Goal: Task Accomplishment & Management: Complete application form

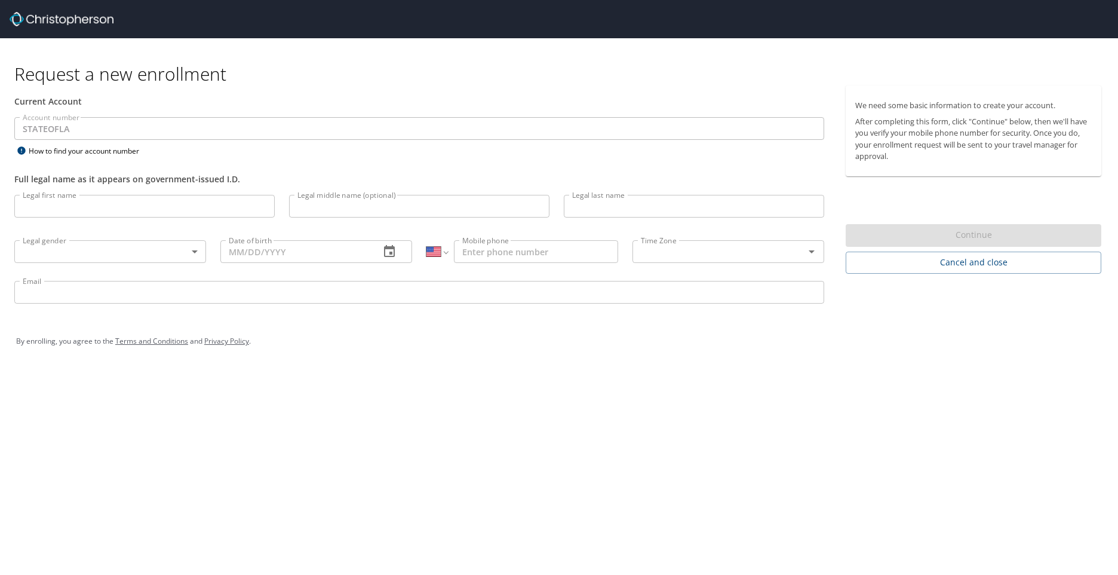
select select "US"
click at [102, 213] on input "Legal first name" at bounding box center [144, 206] width 260 height 23
type input "[PERSON_NAME]"
click at [181, 253] on body "Request a new enrollment Current Account Account number STATEOFLA Account numbe…" at bounding box center [559, 287] width 1118 height 575
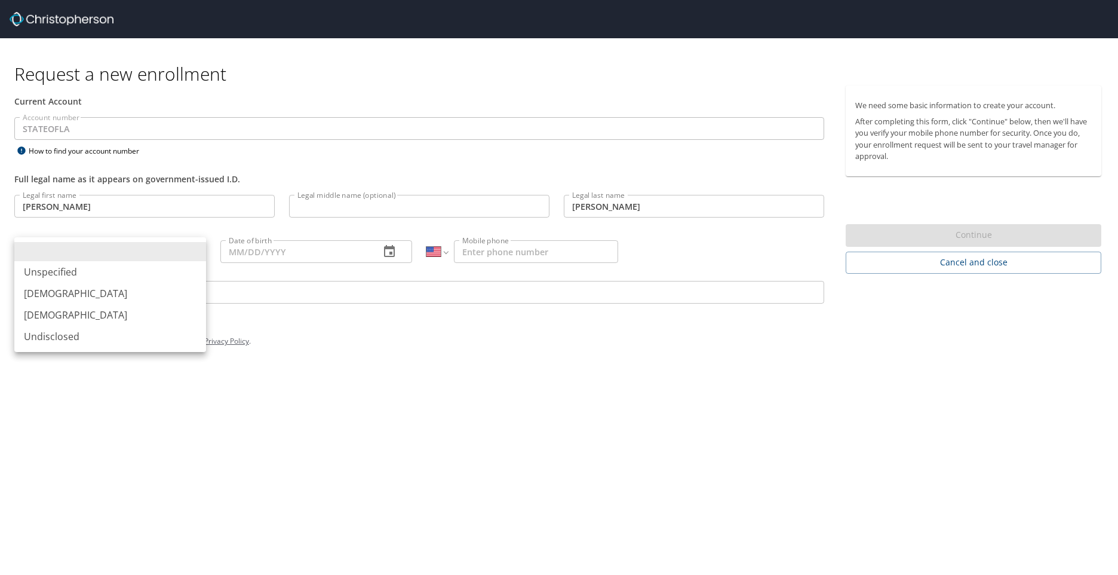
click at [318, 345] on div at bounding box center [559, 287] width 1118 height 575
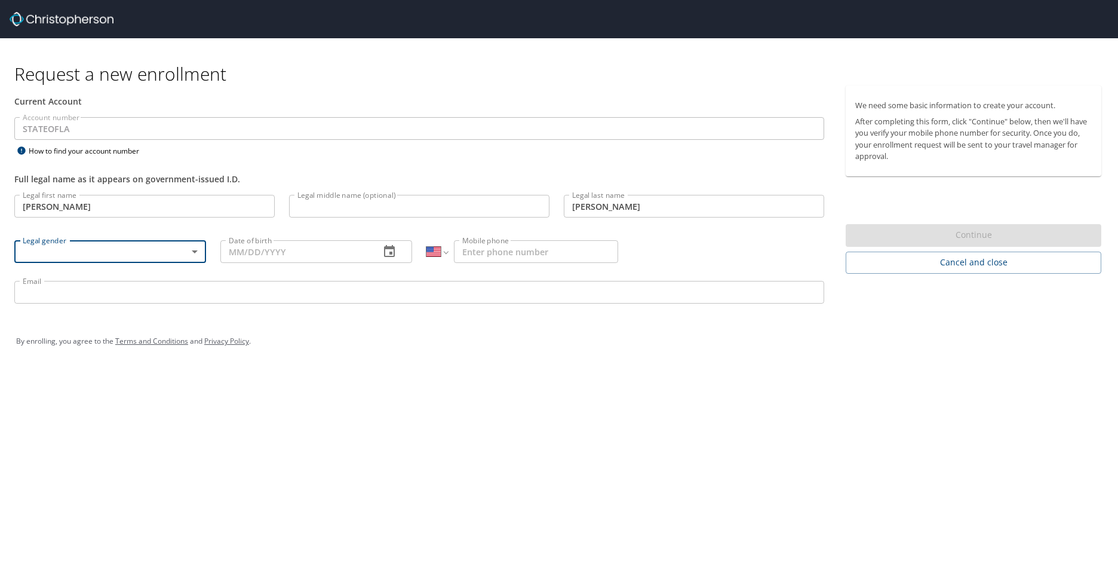
click at [323, 299] on input "Email" at bounding box center [419, 292] width 810 height 23
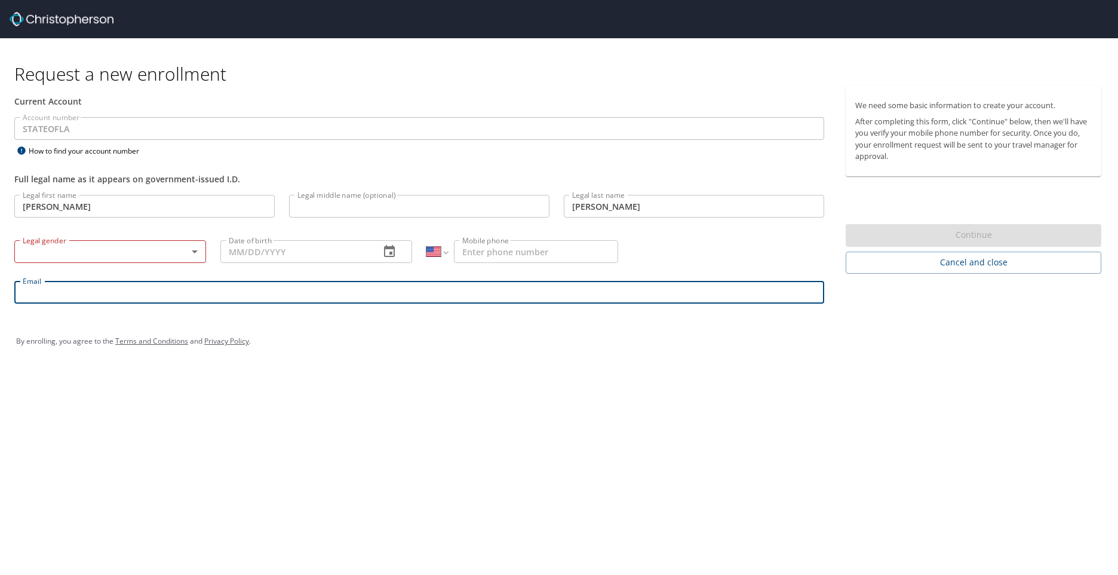
type input "dhanke@mcneese.edu"
click at [502, 361] on div "By enrolling, you agree to the Terms and Conditions and Privacy Policy ." at bounding box center [559, 341] width 1104 height 54
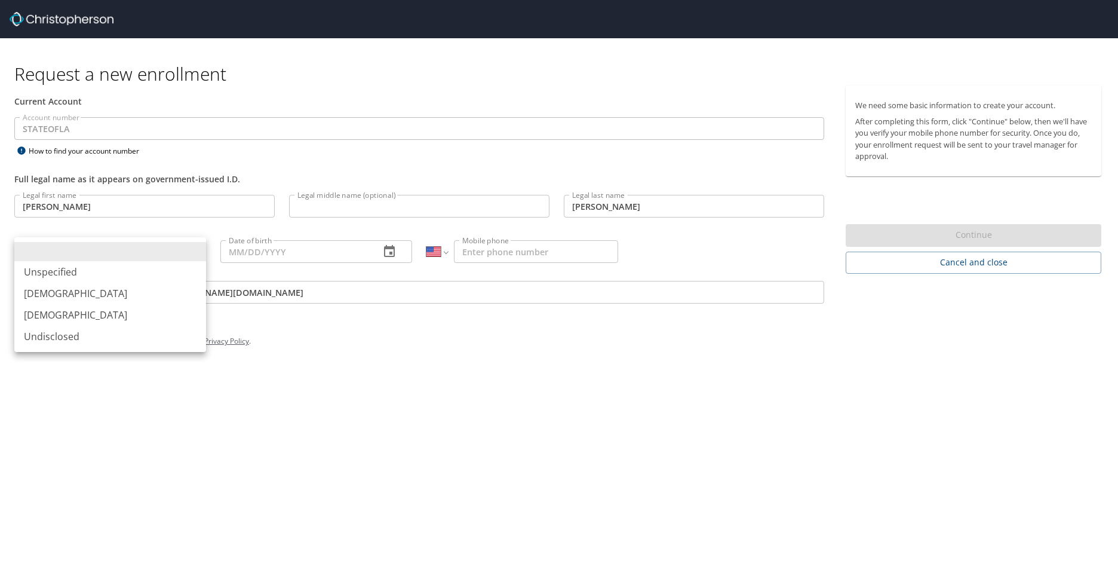
click at [174, 253] on body "Request a new enrollment Current Account Account number STATEOFLA Account numbe…" at bounding box center [559, 287] width 1118 height 575
click at [162, 311] on li "[DEMOGRAPHIC_DATA]" at bounding box center [110, 315] width 192 height 22
type input "[DEMOGRAPHIC_DATA]"
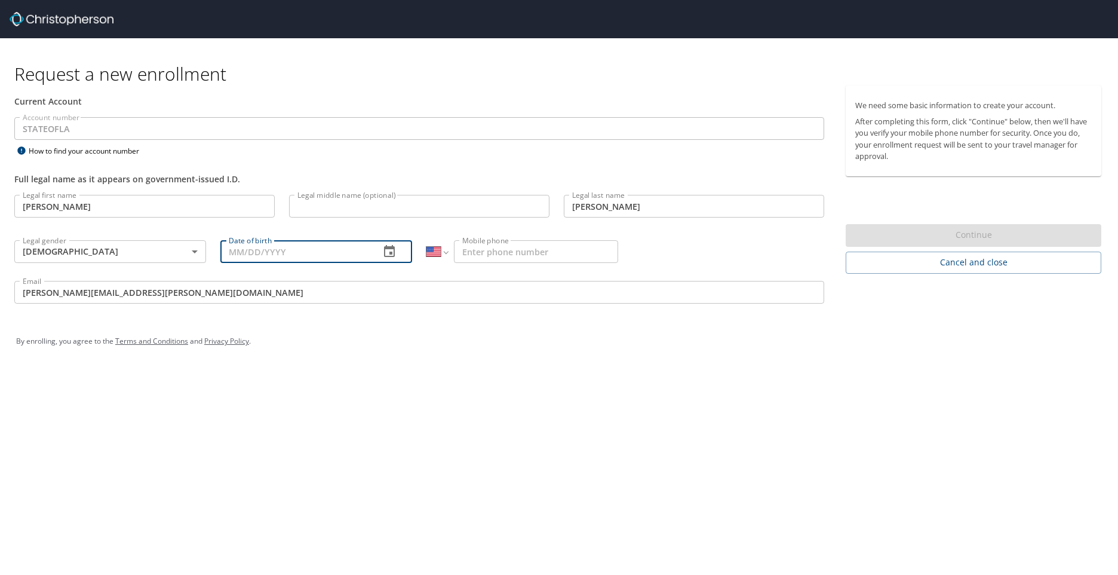
click at [289, 254] on input "Date of birth" at bounding box center [295, 251] width 150 height 23
type input "08/03/1987"
click at [664, 398] on div "Request a new enrollment Current Account Account number STATEOFLA Account numbe…" at bounding box center [559, 287] width 1118 height 575
click at [604, 246] on input "Mobile phone" at bounding box center [536, 251] width 164 height 23
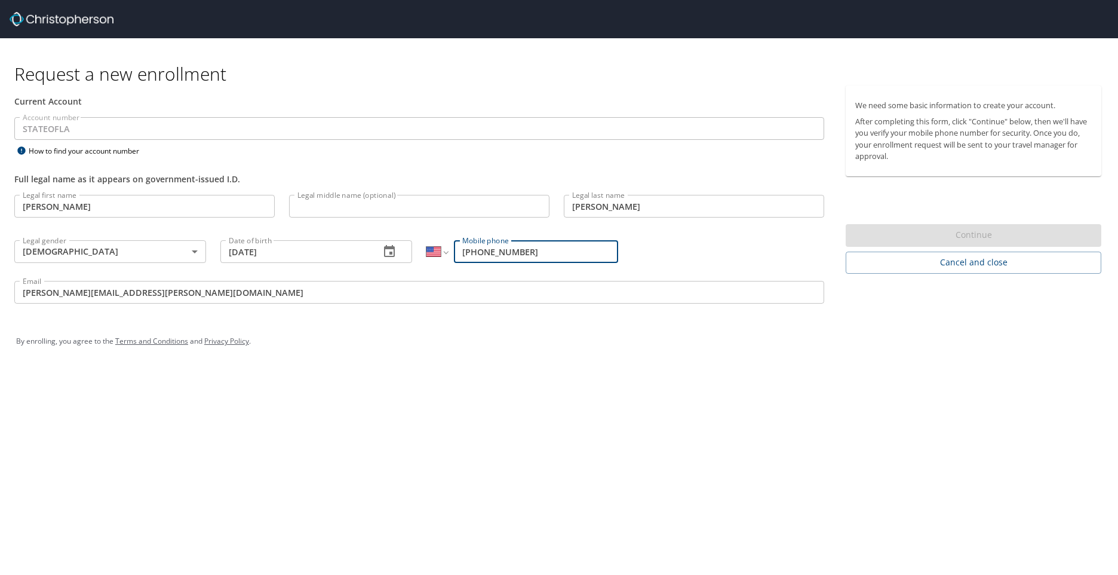
type input "[PHONE_NUMBER]"
click at [999, 379] on div "Request a new enrollment Current Account Account number STATEOFLA Account numbe…" at bounding box center [559, 287] width 1118 height 575
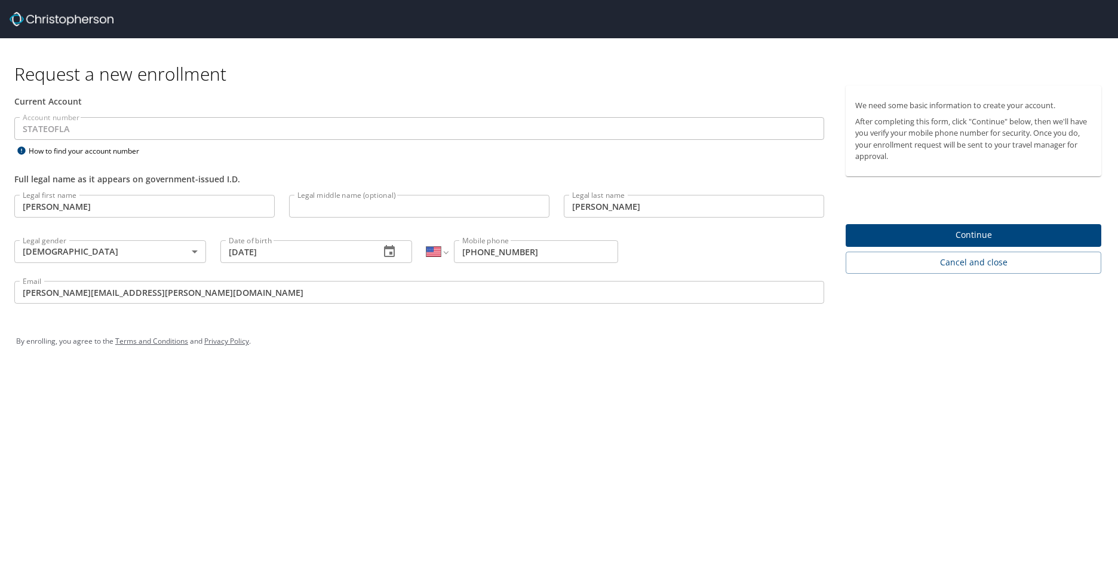
click at [991, 229] on span "Continue" at bounding box center [973, 235] width 237 height 15
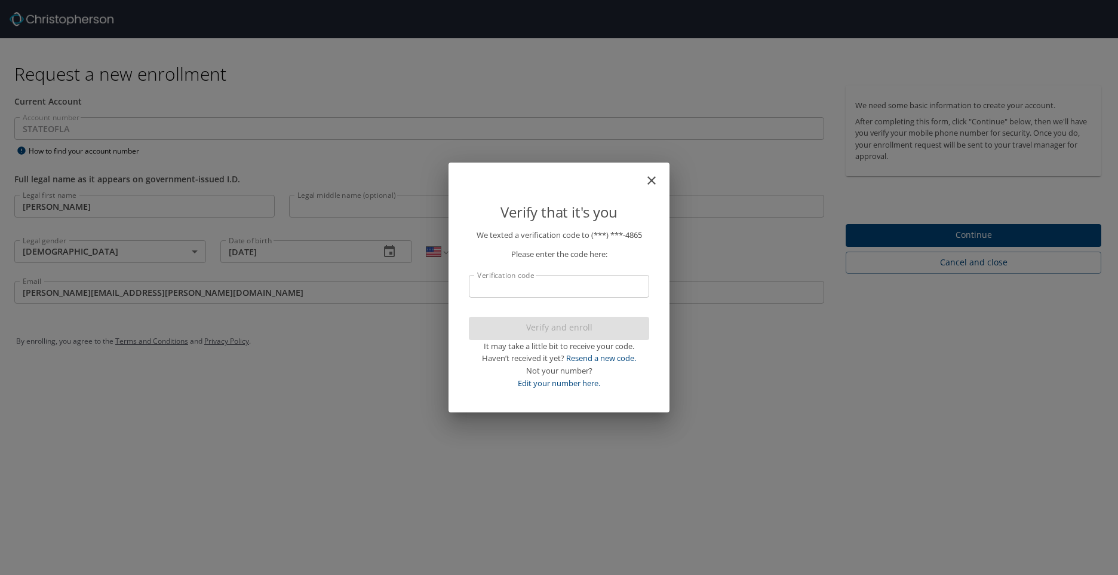
click at [535, 294] on input "Verification code" at bounding box center [559, 286] width 180 height 23
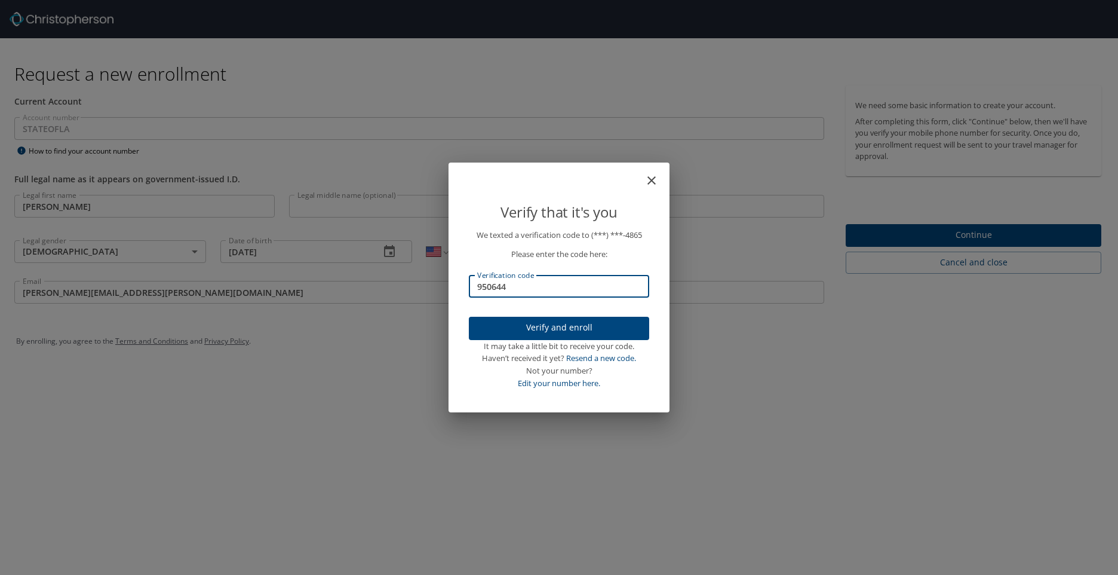
type input "950644"
click at [532, 326] on span "Verify and enroll" at bounding box center [558, 327] width 161 height 15
click at [890, 238] on div "Verify that it's you We texted a verification code to (***) ***- 4865 Please en…" at bounding box center [559, 287] width 1118 height 575
click at [705, 256] on div "Verify that it's you We texted a verification code to (***) ***- 4865 Please en…" at bounding box center [559, 287] width 1118 height 575
click at [962, 235] on div "Verify that it's you We texted a verification code to (***) ***- 4865 Please en…" at bounding box center [559, 287] width 1118 height 575
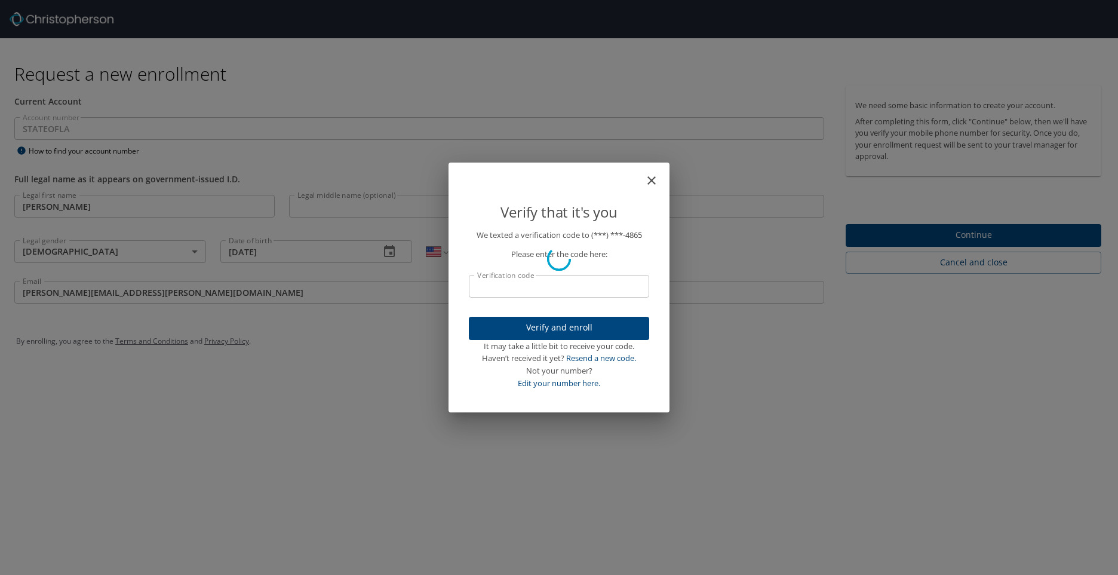
click at [477, 78] on div "Verify that it's you We texted a verification code to (***) ***- 4865 Please en…" at bounding box center [559, 287] width 1118 height 575
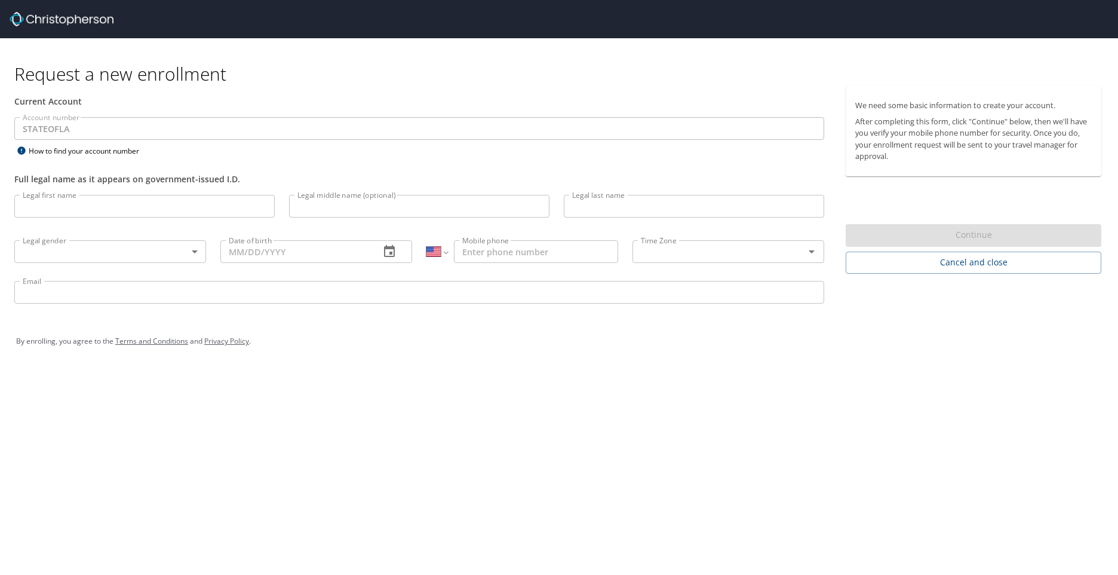
select select "US"
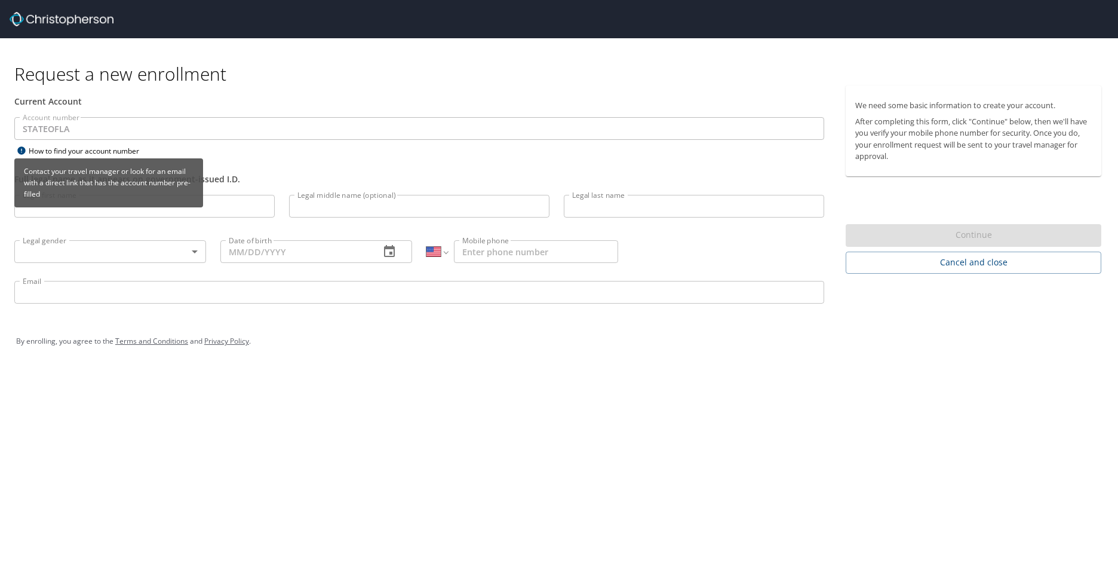
click at [78, 203] on p "Contact your travel manager or look for an email with a direct link that has th…" at bounding box center [108, 183] width 179 height 44
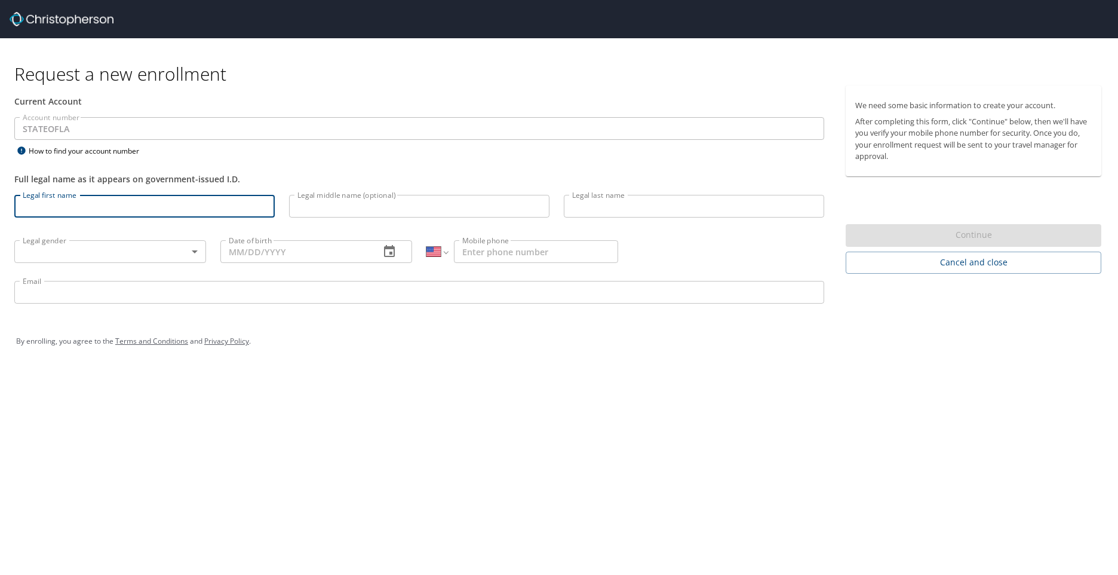
click at [232, 211] on input "Legal first name" at bounding box center [144, 206] width 260 height 23
type input "[PERSON_NAME]"
type input "dhanke@mcneese.edu"
click at [300, 260] on input "Date of birth" at bounding box center [295, 251] width 150 height 23
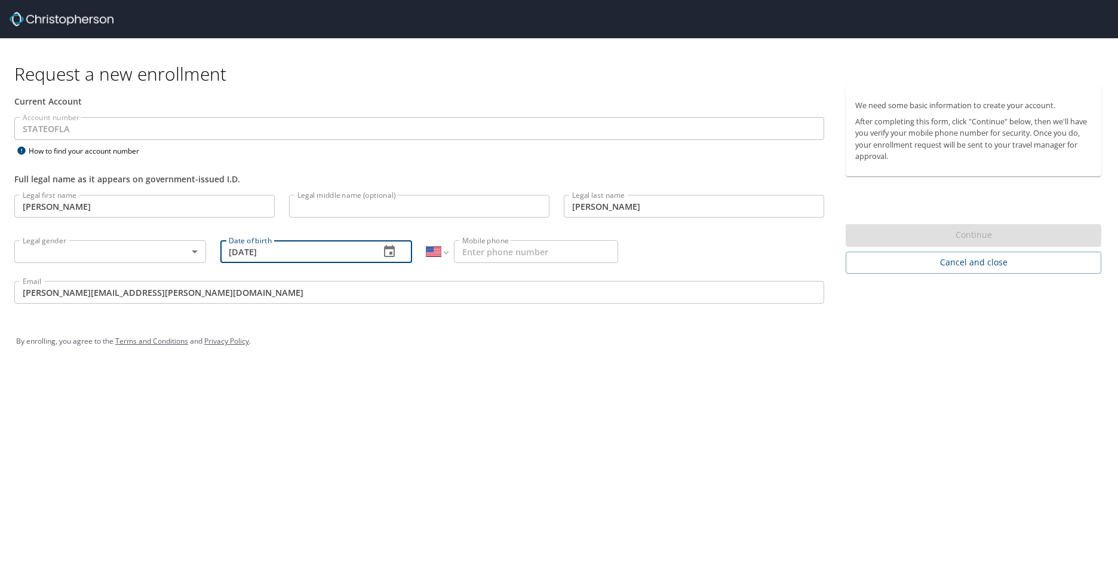
type input "08/03/1987"
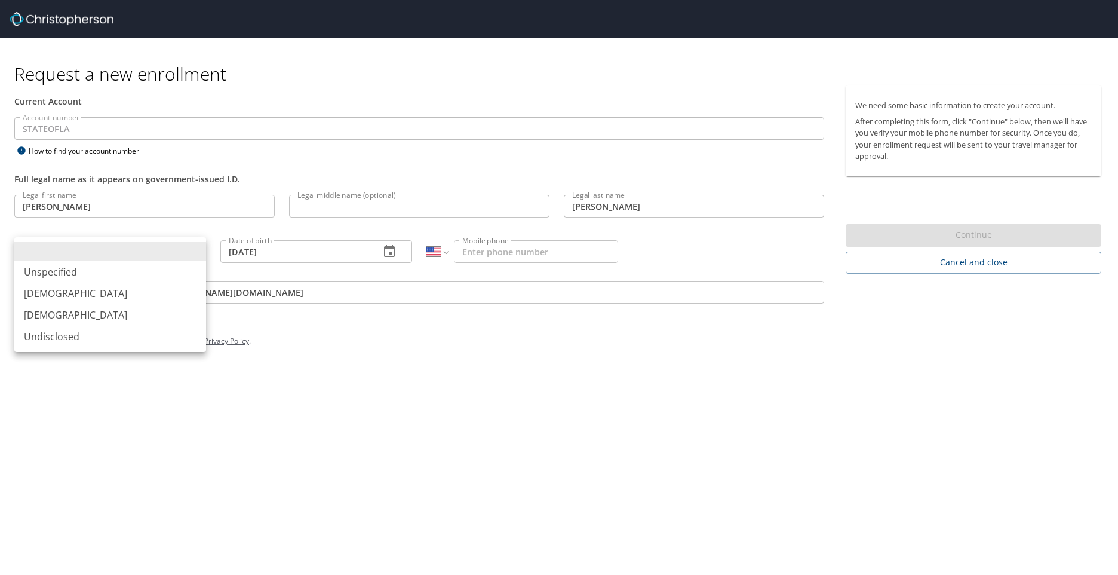
click at [156, 248] on body "Request a new enrollment Current Account Account number STATEOFLA Account numbe…" at bounding box center [559, 287] width 1118 height 575
click at [136, 314] on li "[DEMOGRAPHIC_DATA]" at bounding box center [110, 315] width 192 height 22
type input "[DEMOGRAPHIC_DATA]"
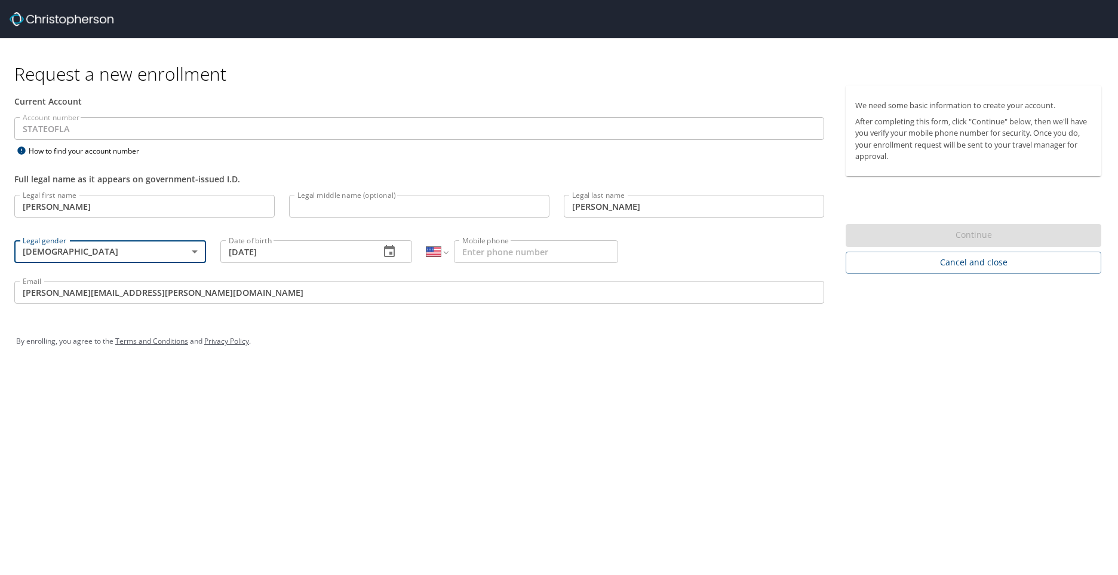
click at [566, 253] on input "Mobile phone" at bounding box center [536, 251] width 164 height 23
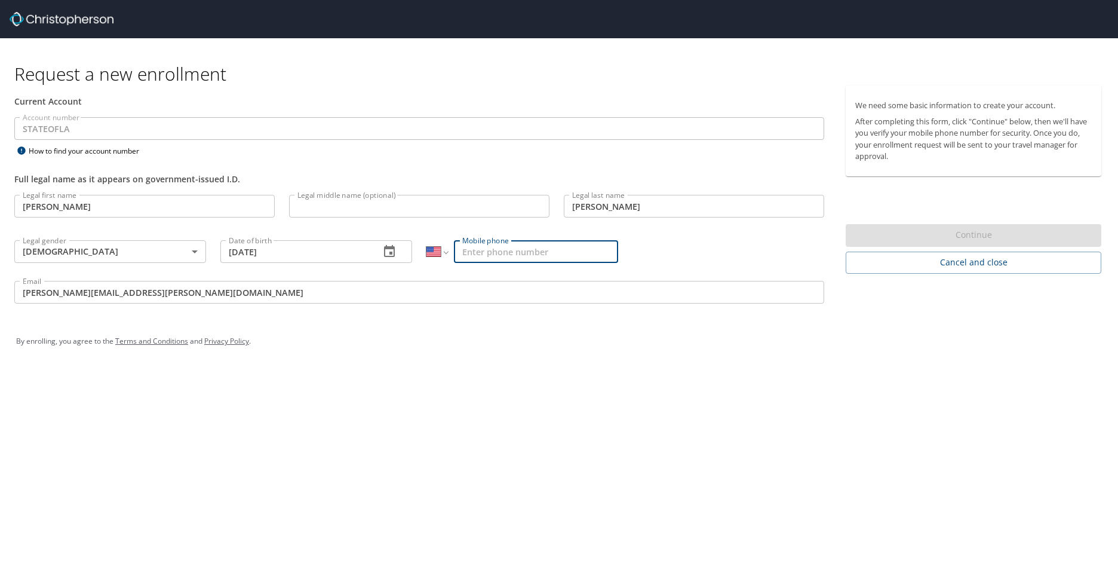
type input "[PHONE_NUMBER]"
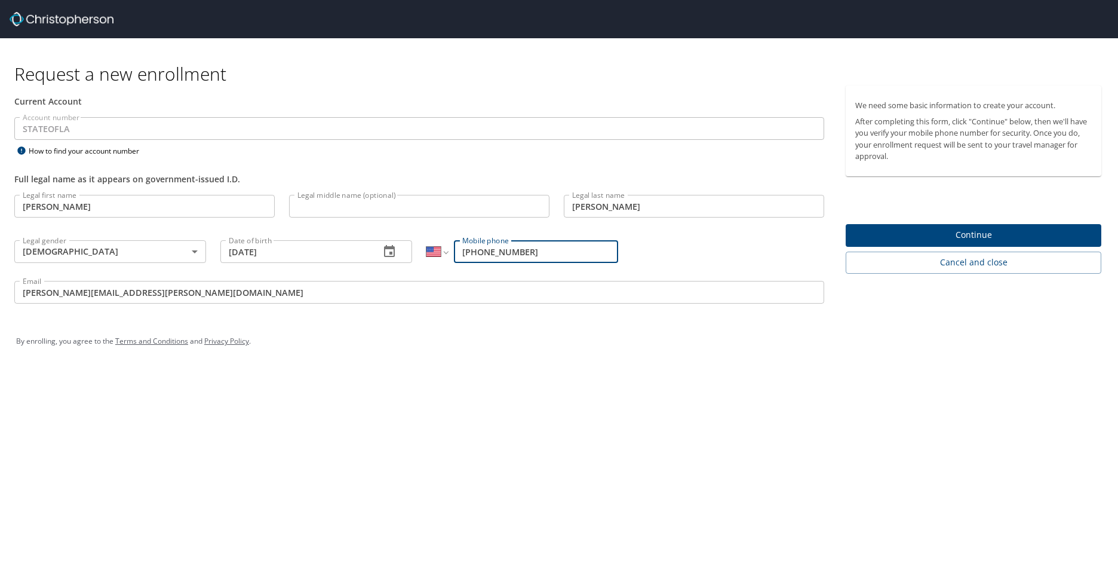
click at [1006, 237] on span "Continue" at bounding box center [973, 235] width 237 height 15
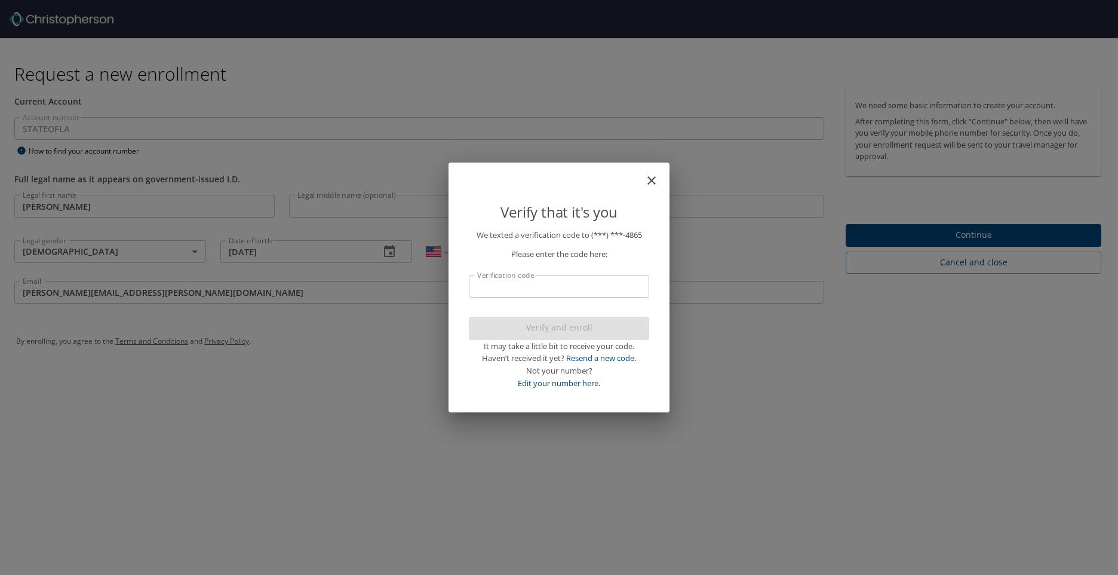
click at [586, 290] on input "Verification code" at bounding box center [559, 286] width 180 height 23
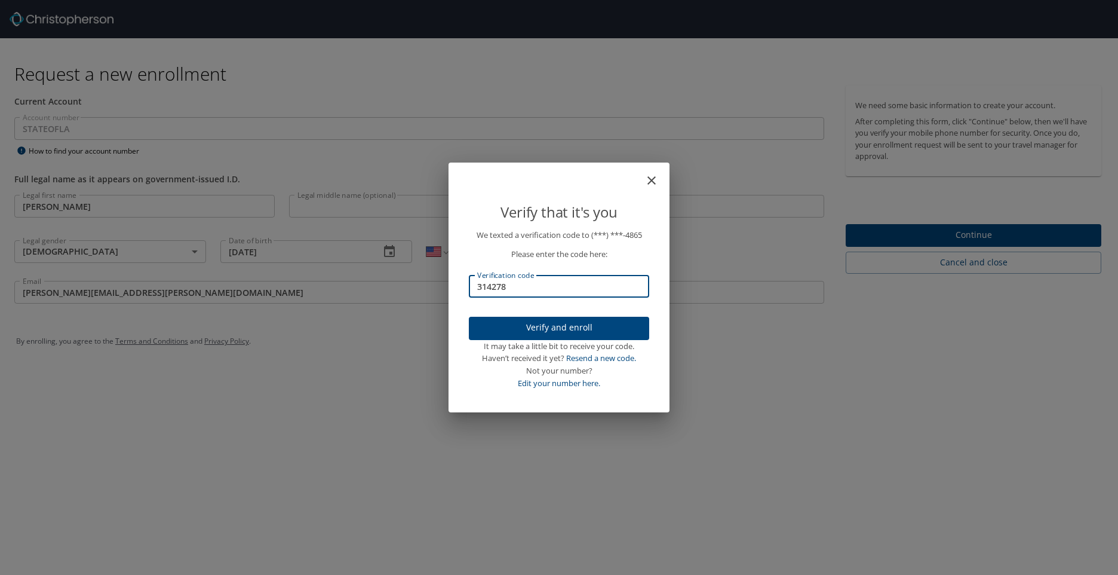
type input "314278"
click at [718, 226] on div "Verify that it's you We texted a verification code to (***) ***- 4865 Please en…" at bounding box center [559, 287] width 1118 height 575
click at [882, 242] on div "Verify that it's you We texted a verification code to (***) ***- 4865 Please en…" at bounding box center [559, 287] width 1118 height 575
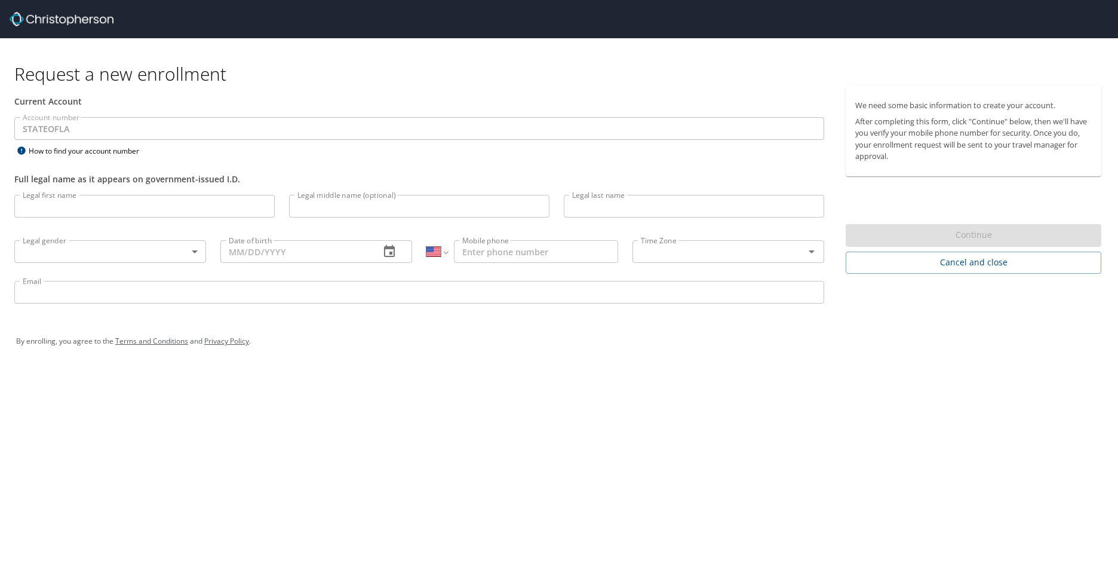
select select "US"
click at [90, 200] on input "Legal first name" at bounding box center [144, 206] width 260 height 23
type input "[PERSON_NAME]"
type input "08/03/1987"
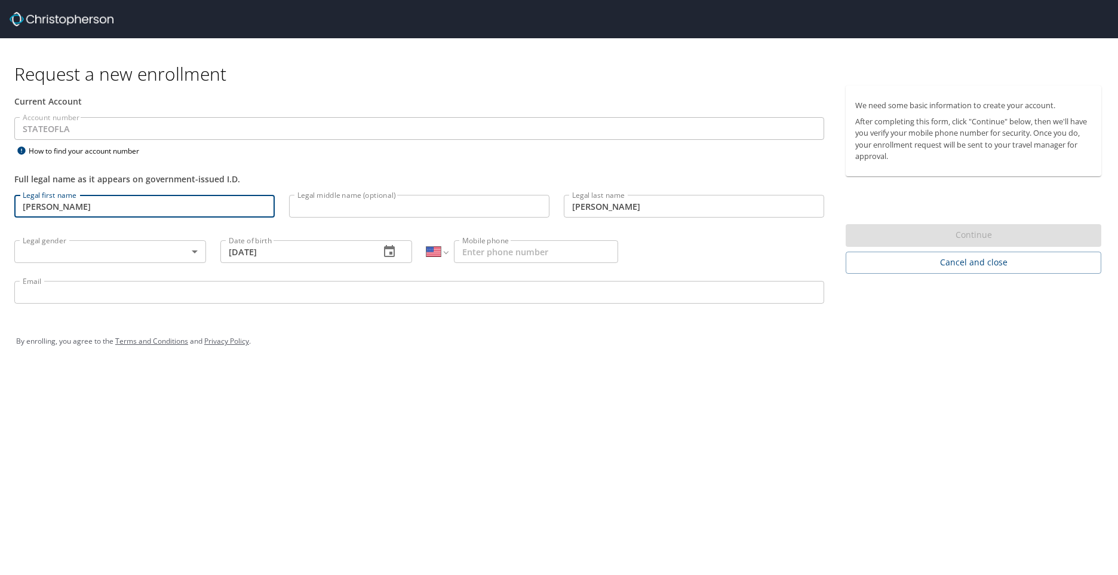
type input "dhanke@mcneese.edu"
click at [165, 254] on body "Request a new enrollment Current Account Account number STATEOFLA Account numbe…" at bounding box center [559, 287] width 1118 height 575
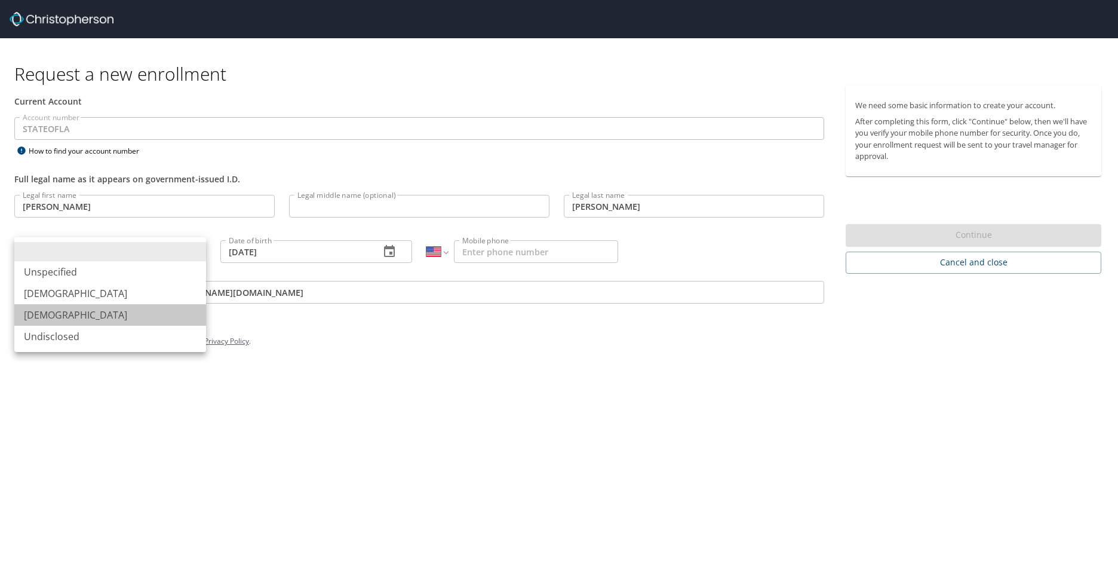
click at [118, 311] on li "[DEMOGRAPHIC_DATA]" at bounding box center [110, 315] width 192 height 22
type input "[DEMOGRAPHIC_DATA]"
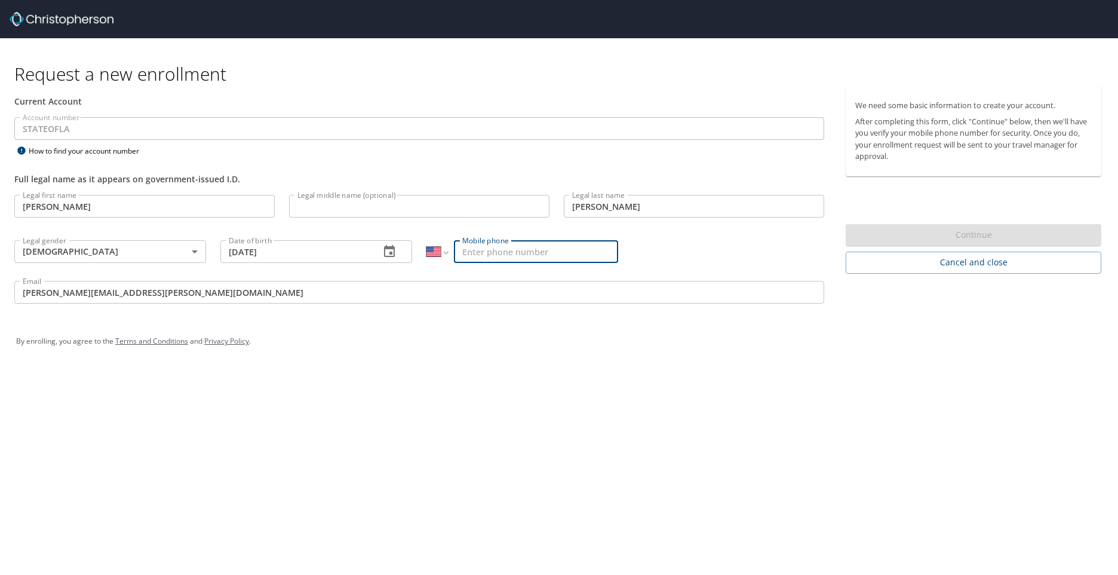
click at [548, 260] on input "Mobile phone" at bounding box center [536, 251] width 164 height 23
type input "[PHONE_NUMBER]"
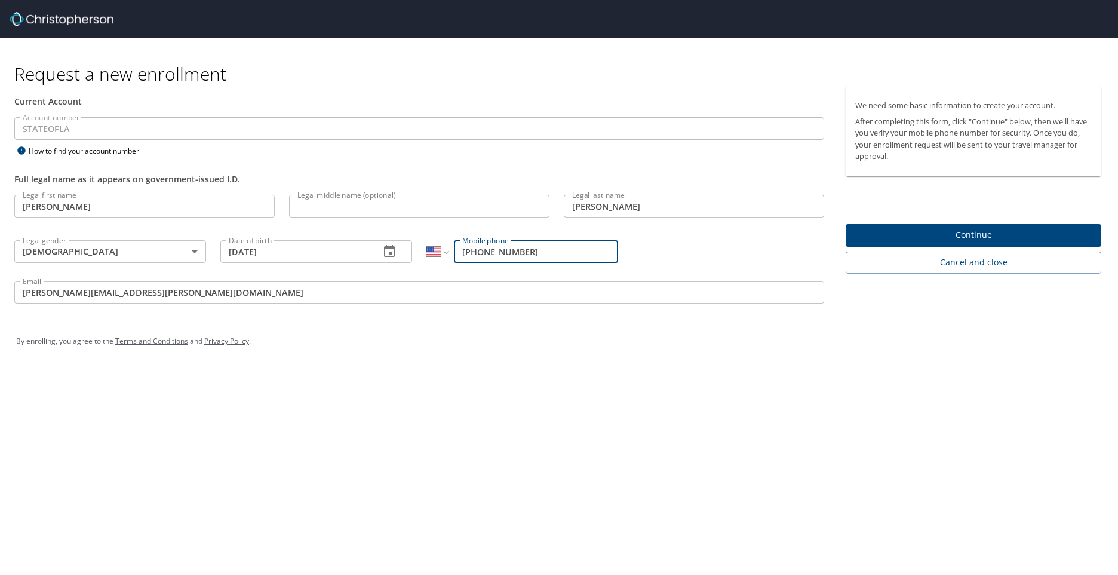
click at [1013, 242] on span "Continue" at bounding box center [973, 235] width 237 height 15
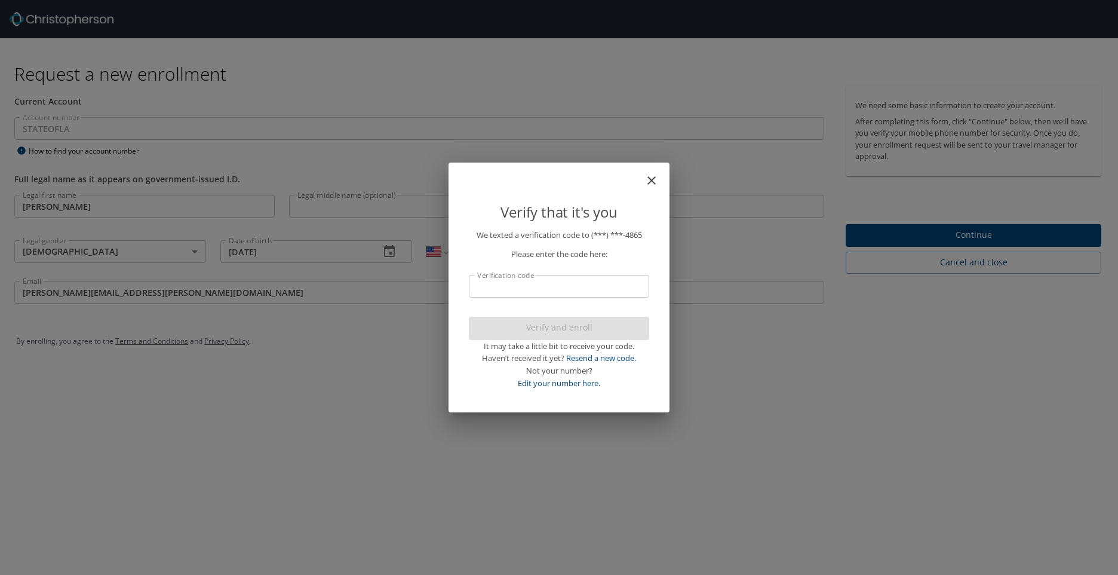
click at [608, 282] on input "Verification code" at bounding box center [559, 286] width 180 height 23
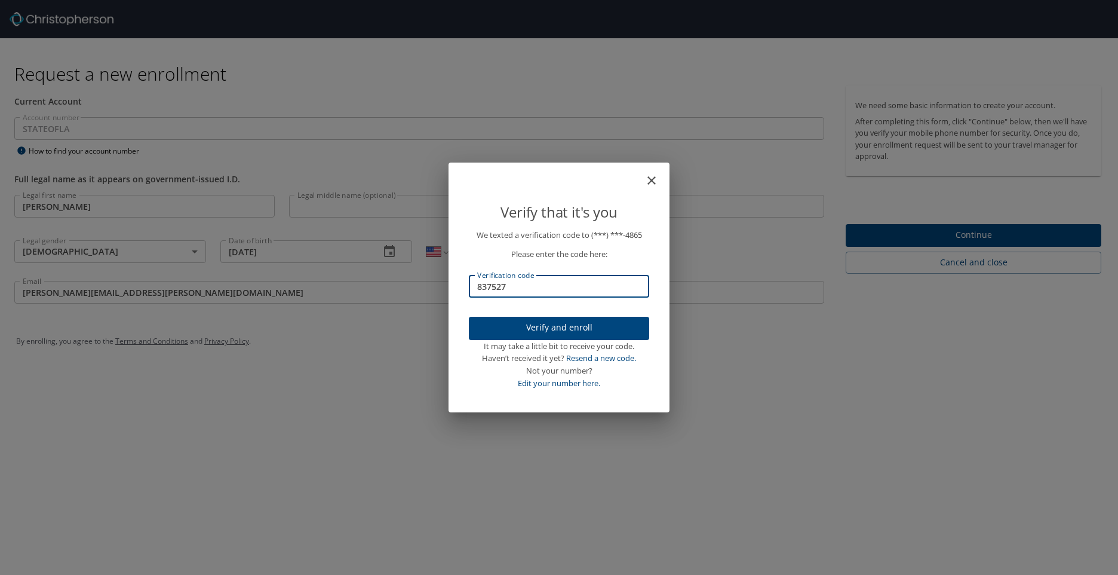
type input "837527"
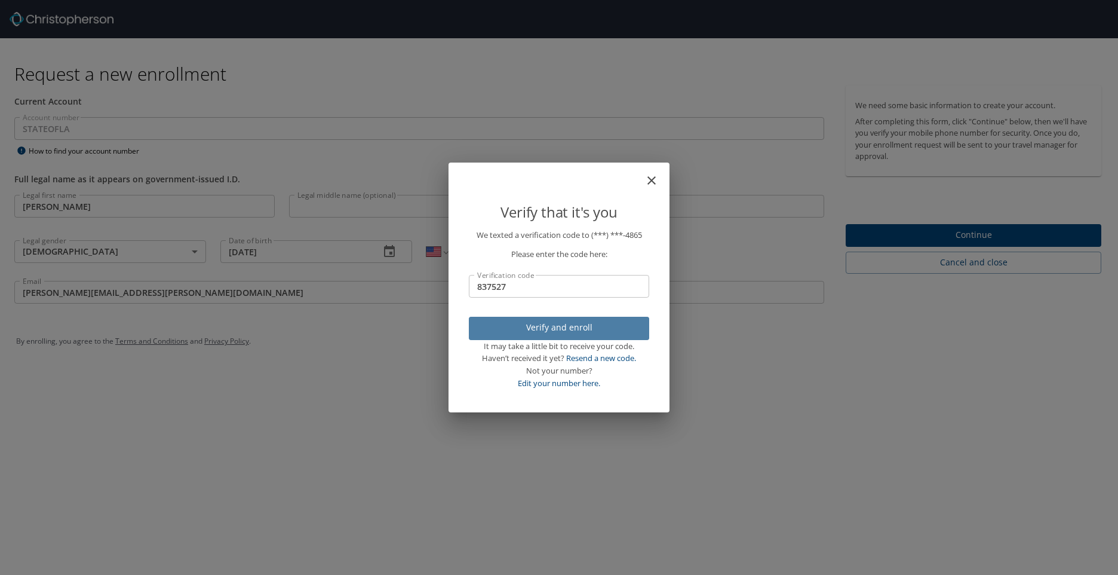
click at [592, 327] on span "Verify and enroll" at bounding box center [558, 327] width 161 height 15
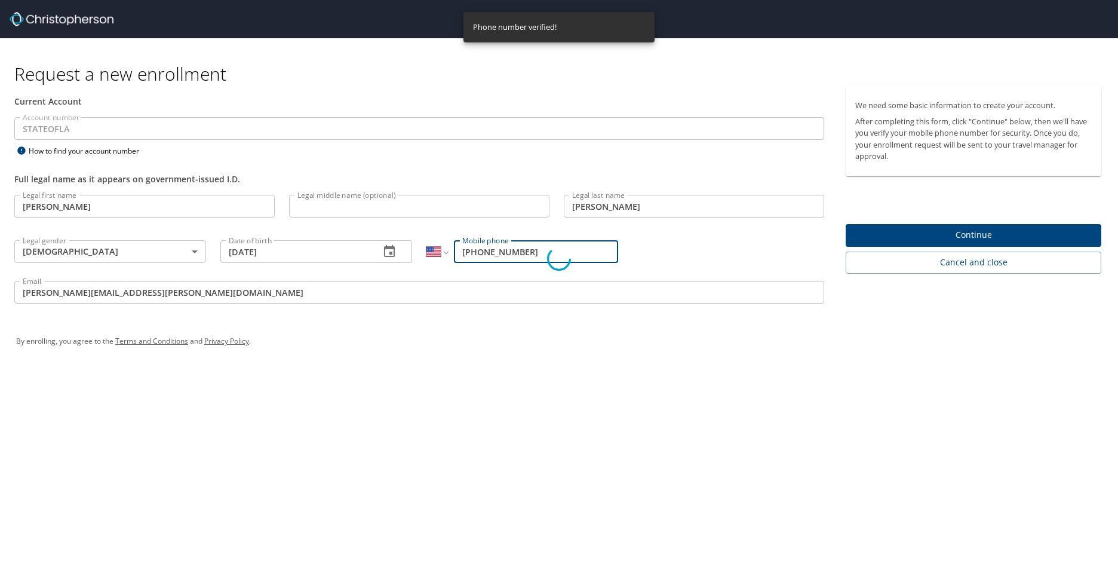
click at [956, 231] on div "Verify that it's you We texted a verification code to (***) ***- 4865 Please en…" at bounding box center [559, 287] width 1118 height 575
click at [934, 189] on div "Verify that it's you We texted a verification code to (***) ***- 4865 Please en…" at bounding box center [559, 287] width 1118 height 575
click at [978, 231] on div "Verify that it's you We texted a verification code to (***) ***- 4865 Please en…" at bounding box center [559, 287] width 1118 height 575
click at [883, 234] on div "Verify that it's you We texted a verification code to (***) ***- 4865 Please en…" at bounding box center [559, 287] width 1118 height 575
click at [881, 234] on div "Verify that it's you We texted a verification code to (***) ***- 4865 Please en…" at bounding box center [559, 287] width 1118 height 575
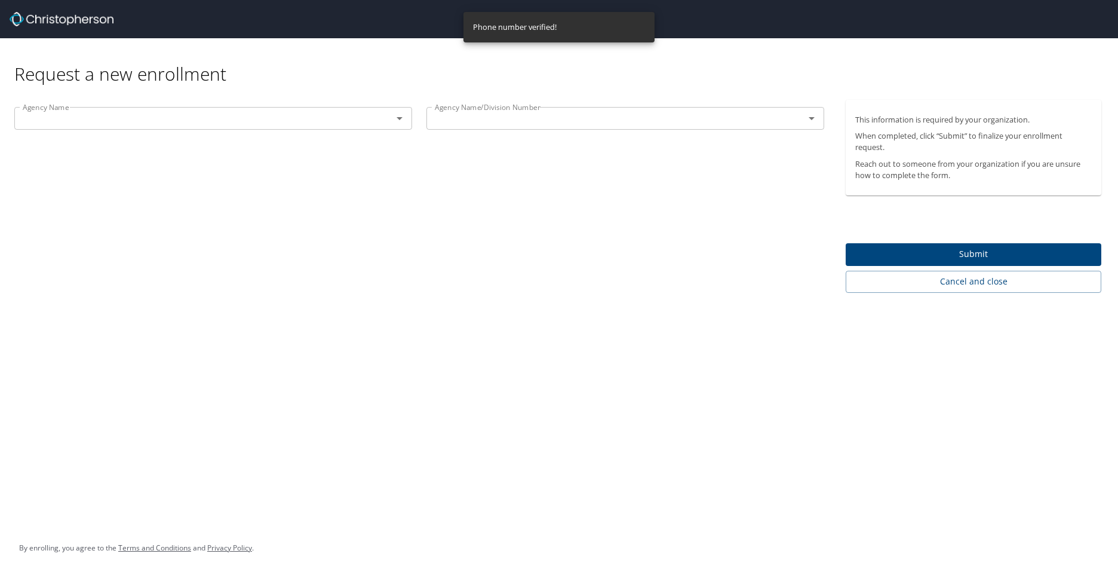
click at [252, 121] on input "text" at bounding box center [195, 118] width 355 height 16
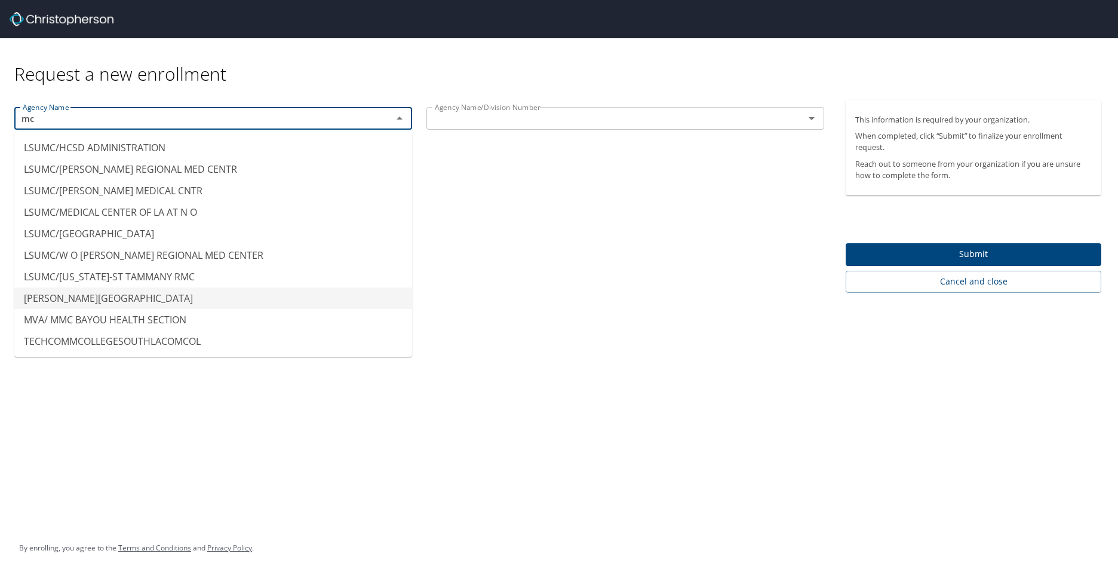
click at [172, 290] on li "MCNEESE STATE UNIVERSITY" at bounding box center [213, 298] width 398 height 22
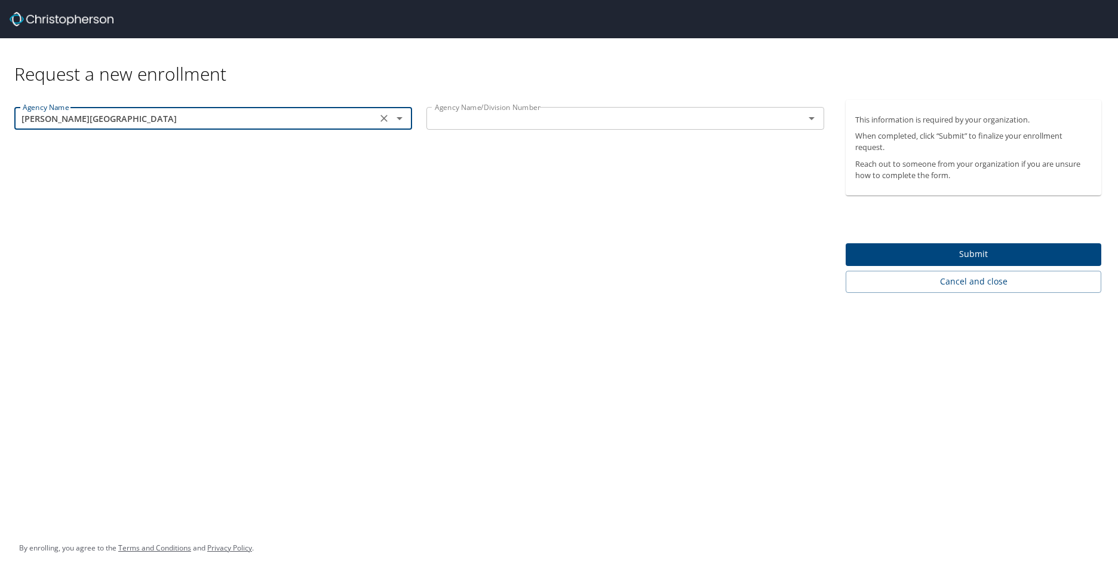
type input "MCNEESE STATE UNIVERSITY"
click at [456, 123] on input "text" at bounding box center [607, 118] width 355 height 16
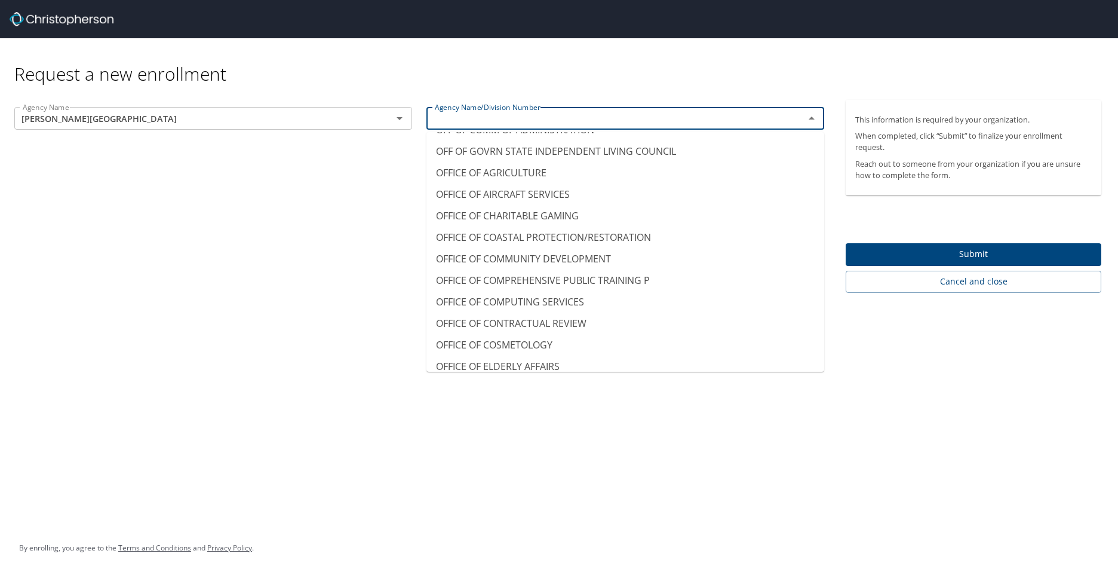
scroll to position [6101, 0]
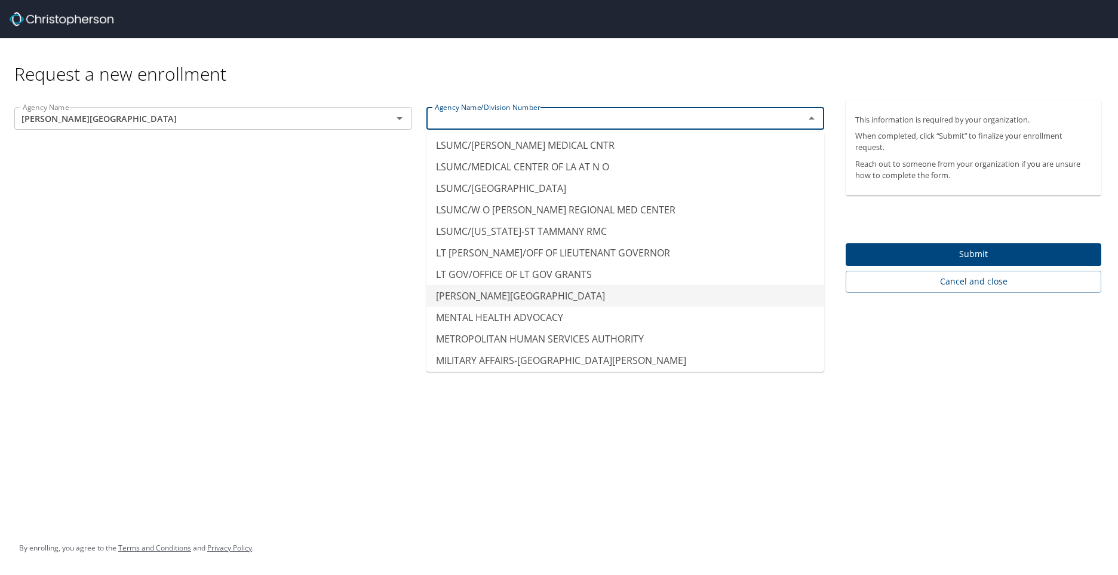
click at [570, 285] on li "MCNEESE STATE UNIVERSITY" at bounding box center [625, 296] width 398 height 22
type input "MCNEESE STATE UNIVERSITY"
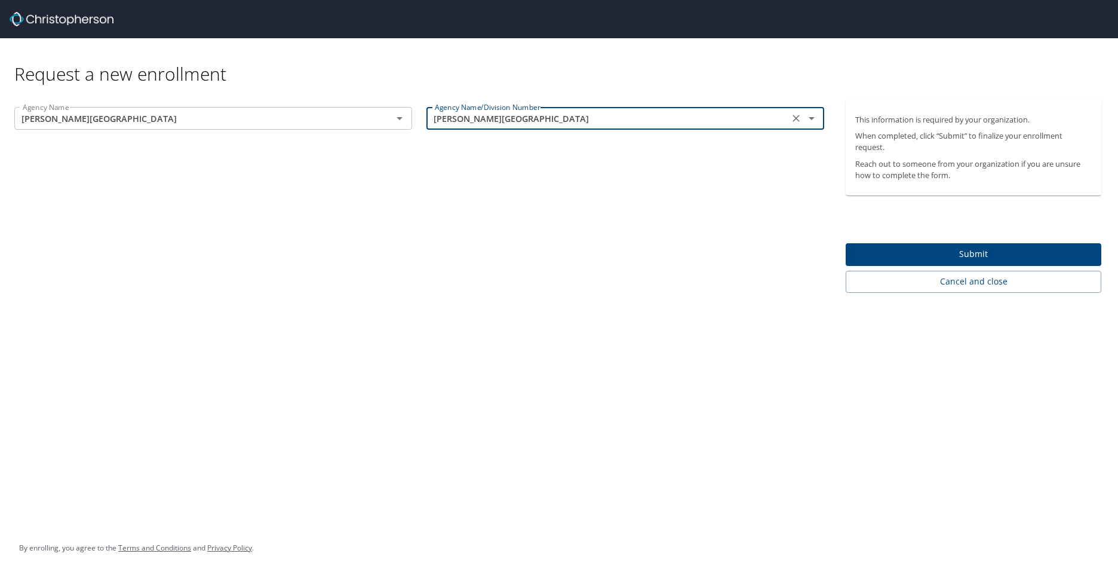
click at [950, 260] on span "Submit" at bounding box center [973, 254] width 237 height 15
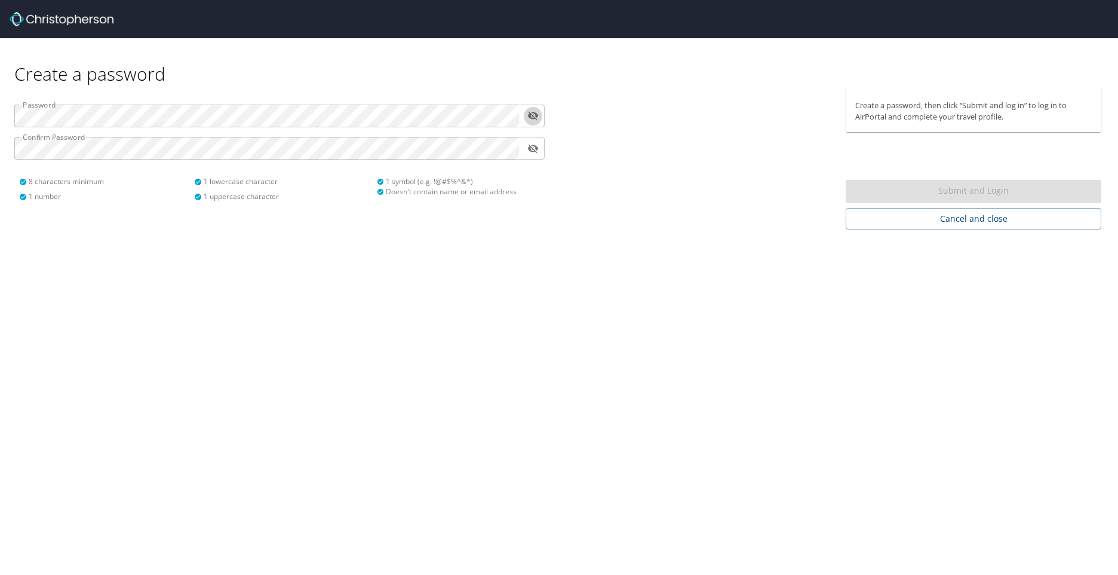
click at [535, 113] on icon "toggle password visibility" at bounding box center [533, 116] width 11 height 9
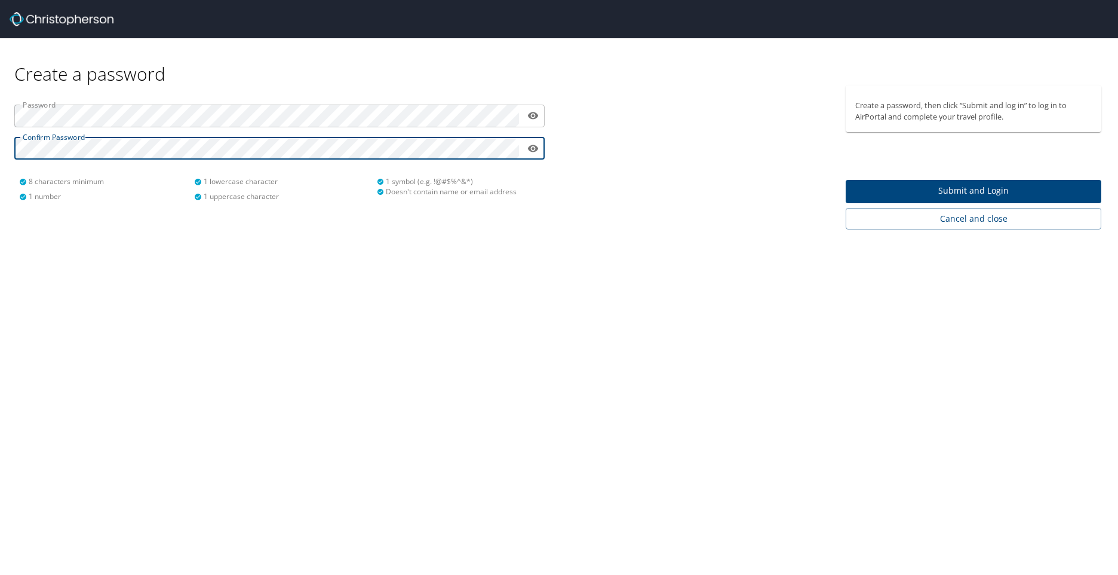
click at [942, 193] on span "Submit and Login" at bounding box center [973, 190] width 237 height 15
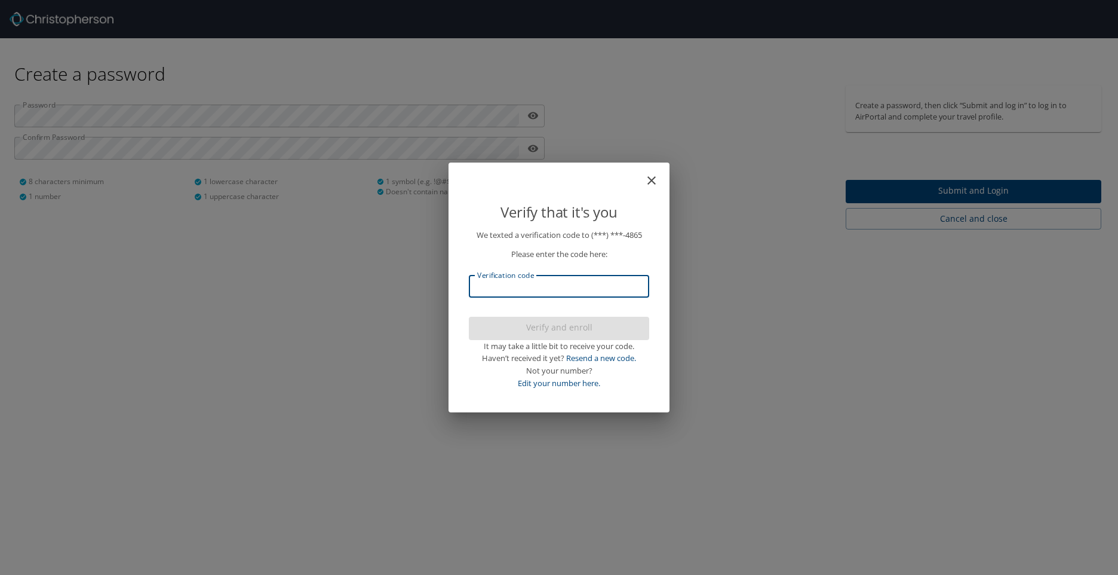
click at [614, 293] on input "Verification code" at bounding box center [559, 286] width 180 height 23
type input "653068"
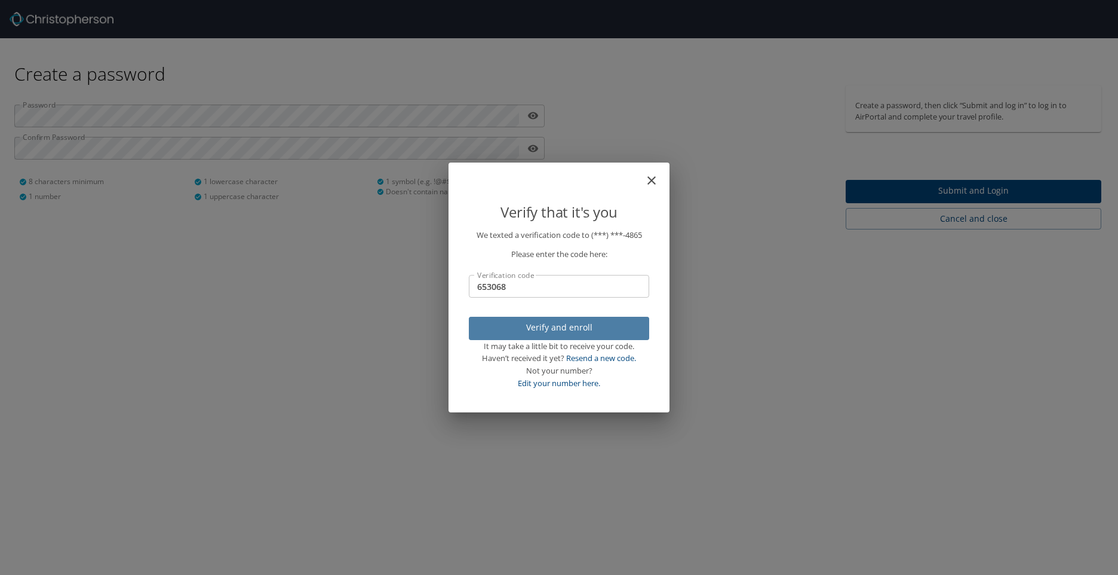
click at [601, 328] on span "Verify and enroll" at bounding box center [558, 327] width 161 height 15
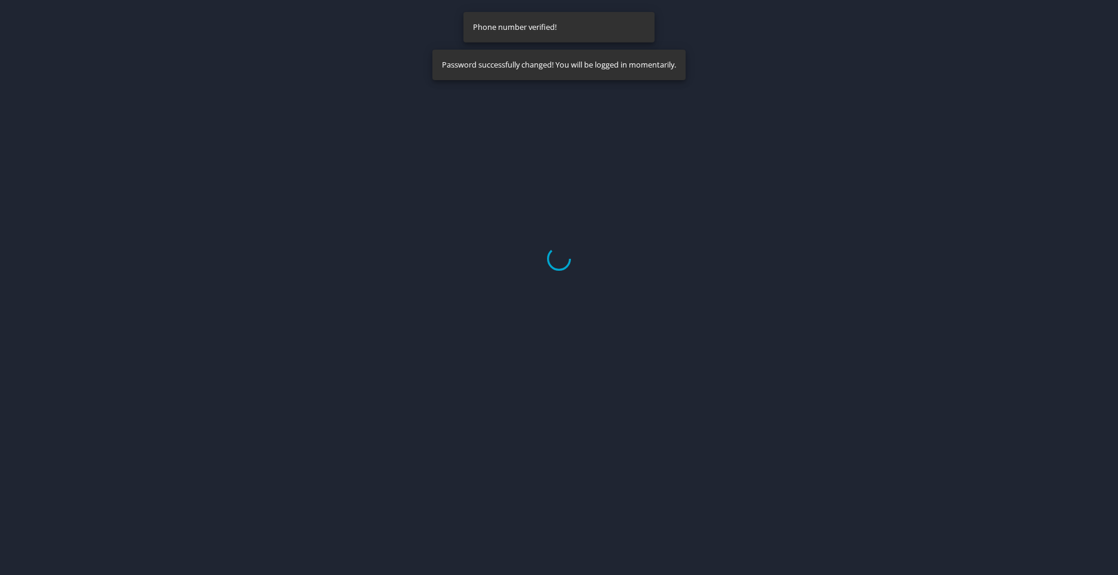
select select "US"
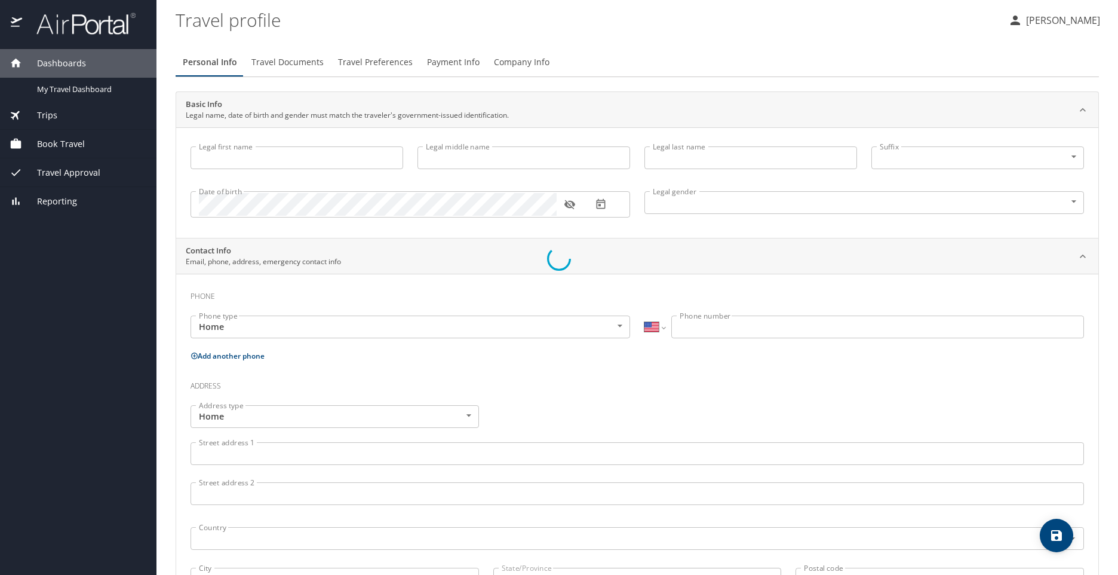
type input "[PERSON_NAME]"
type input "[DEMOGRAPHIC_DATA]"
select select "US"
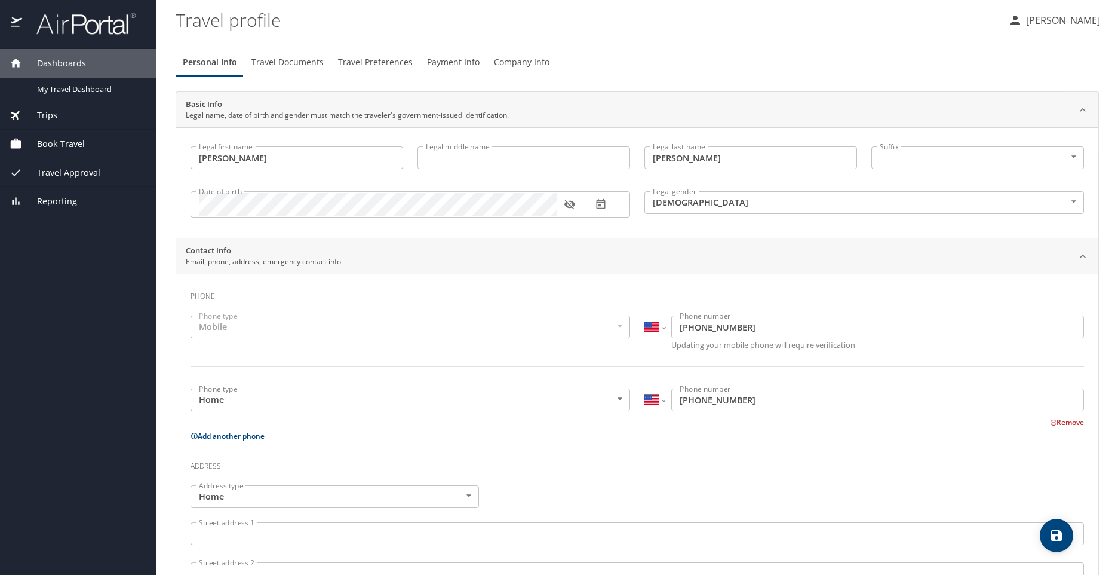
click at [908, 162] on body "Dashboards My Travel Dashboard Trips Current / Future Trips Past Trips Trips Mi…" at bounding box center [559, 287] width 1118 height 575
click at [571, 227] on div at bounding box center [559, 287] width 1118 height 575
click at [570, 207] on icon "button" at bounding box center [569, 205] width 11 height 10
click at [609, 228] on div "Date of birth Date of birth" at bounding box center [410, 203] width 454 height 49
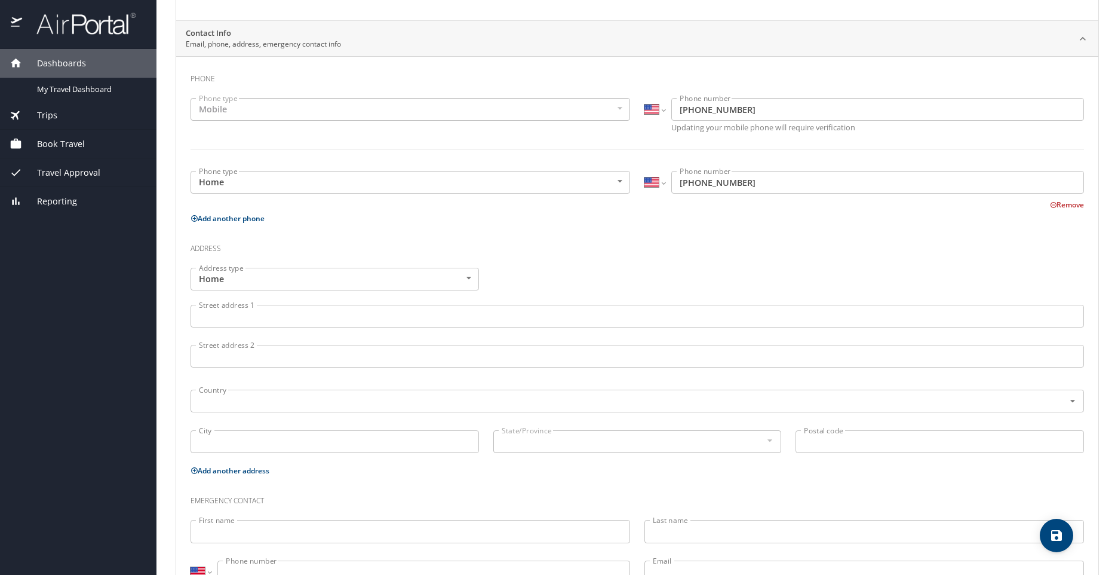
scroll to position [239, 0]
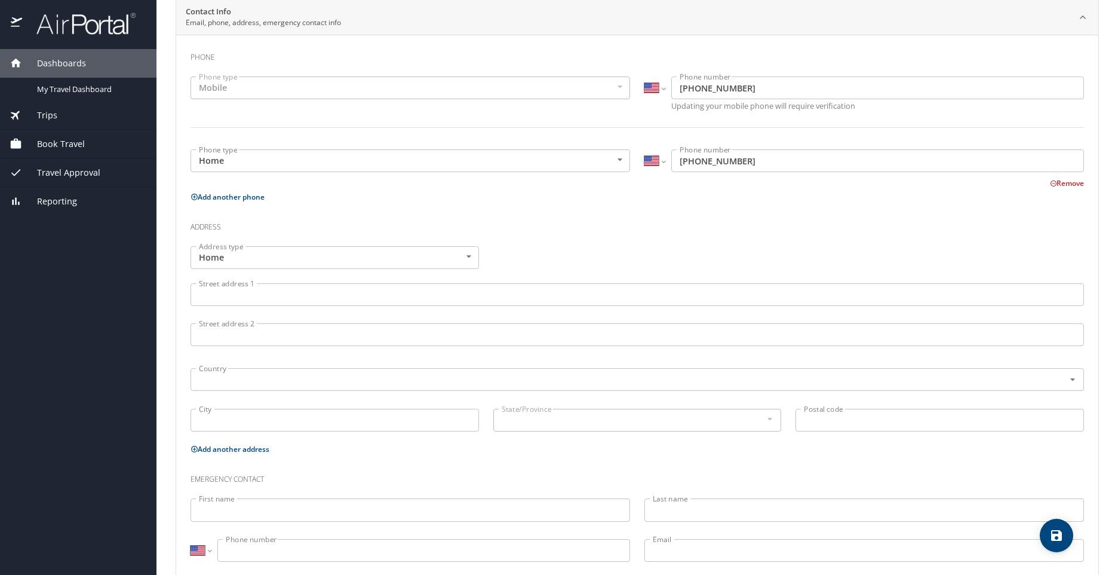
click at [1050, 180] on button "Remove" at bounding box center [1067, 183] width 34 height 10
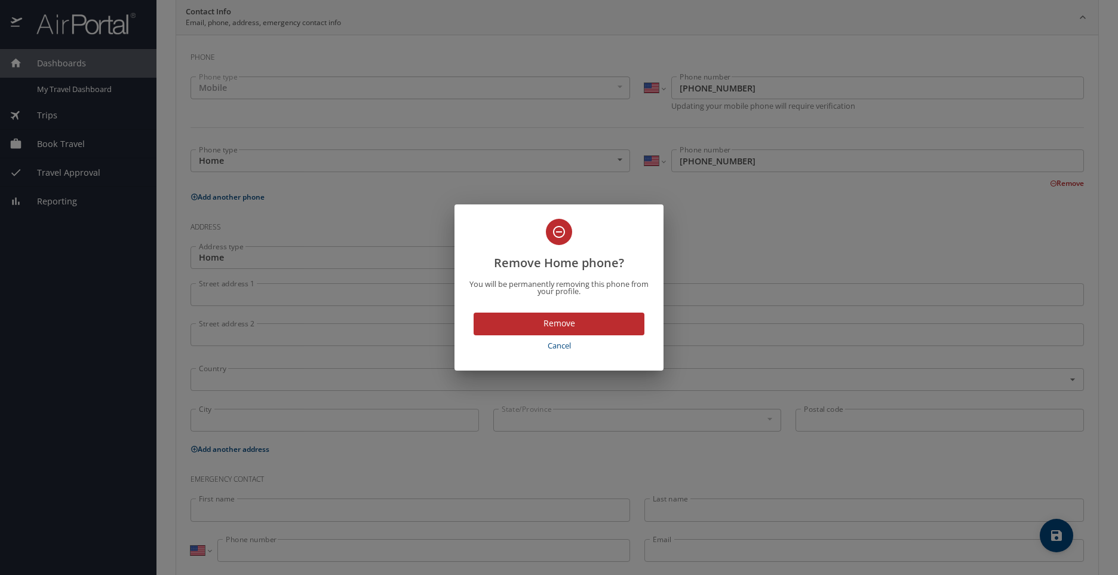
click at [585, 330] on span "Remove" at bounding box center [559, 323] width 152 height 15
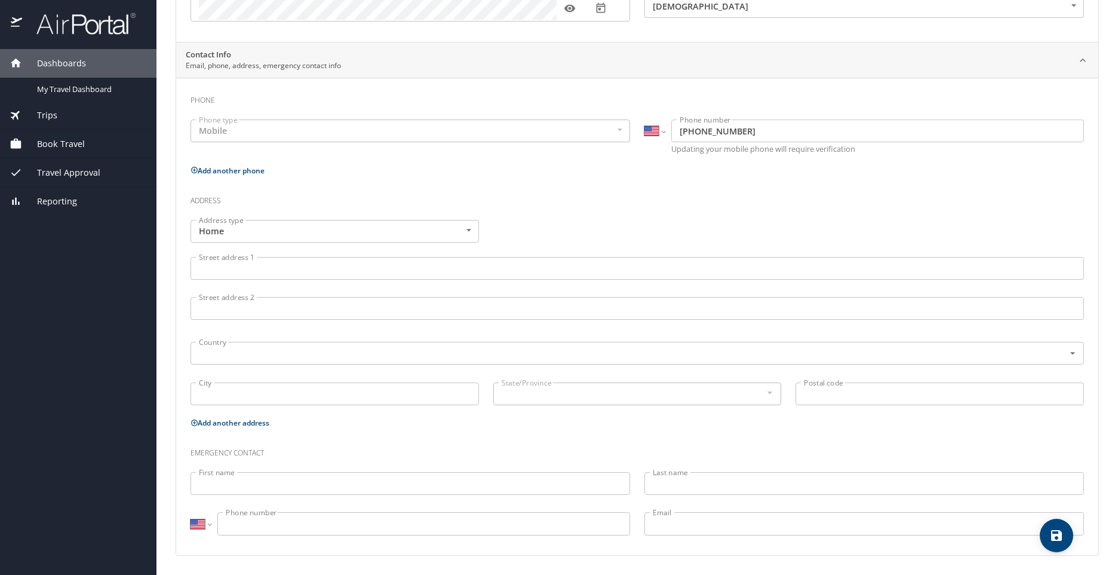
scroll to position [196, 0]
click at [48, 111] on span "Trips" at bounding box center [39, 115] width 35 height 13
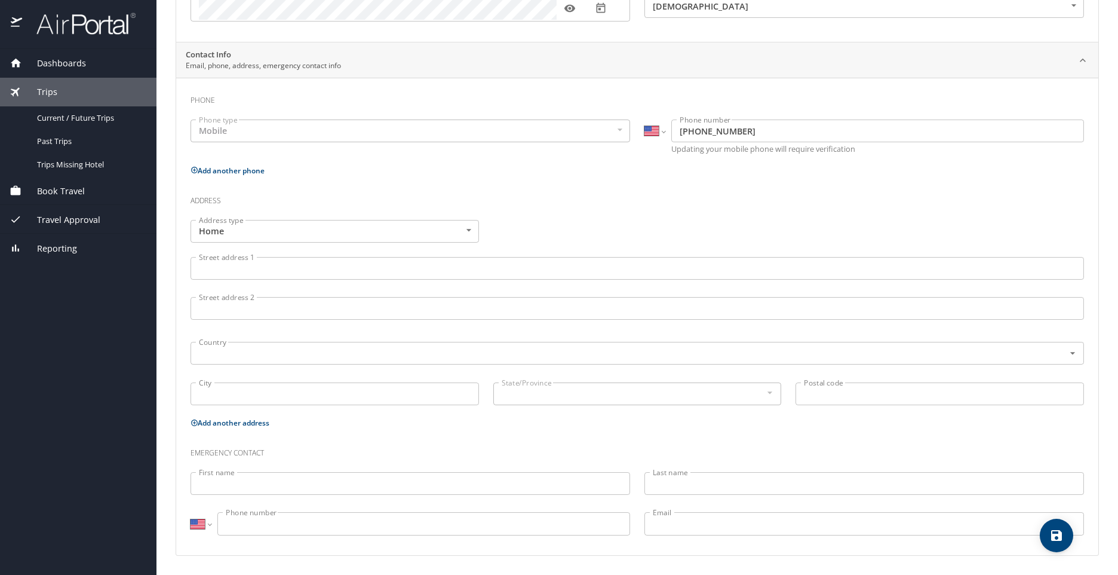
click at [51, 190] on span "Book Travel" at bounding box center [53, 191] width 63 height 13
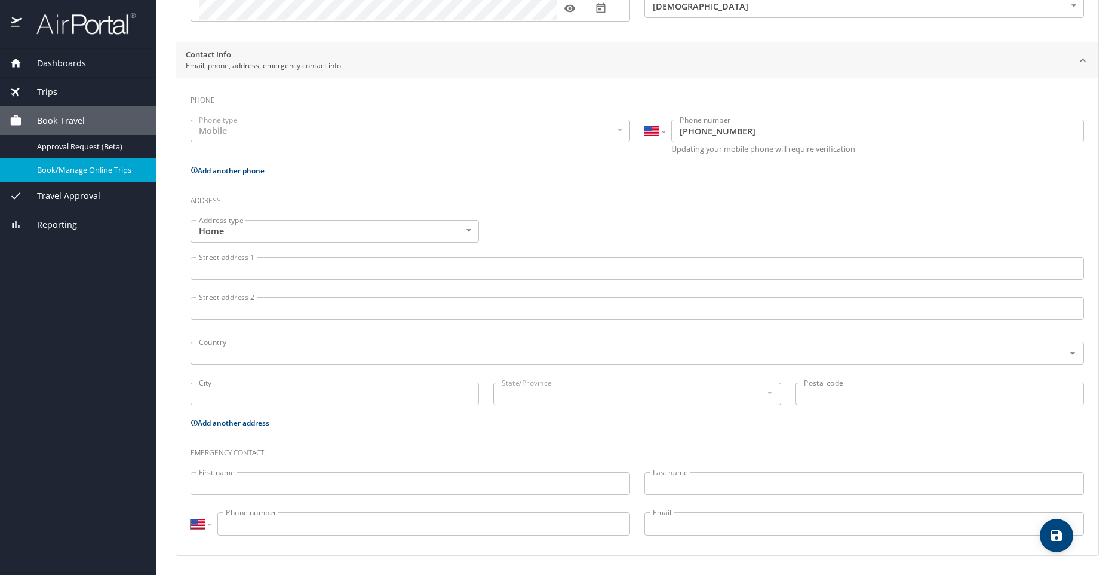
click at [87, 168] on span "Book/Manage Online Trips" at bounding box center [89, 169] width 105 height 11
